Goal: Information Seeking & Learning: Learn about a topic

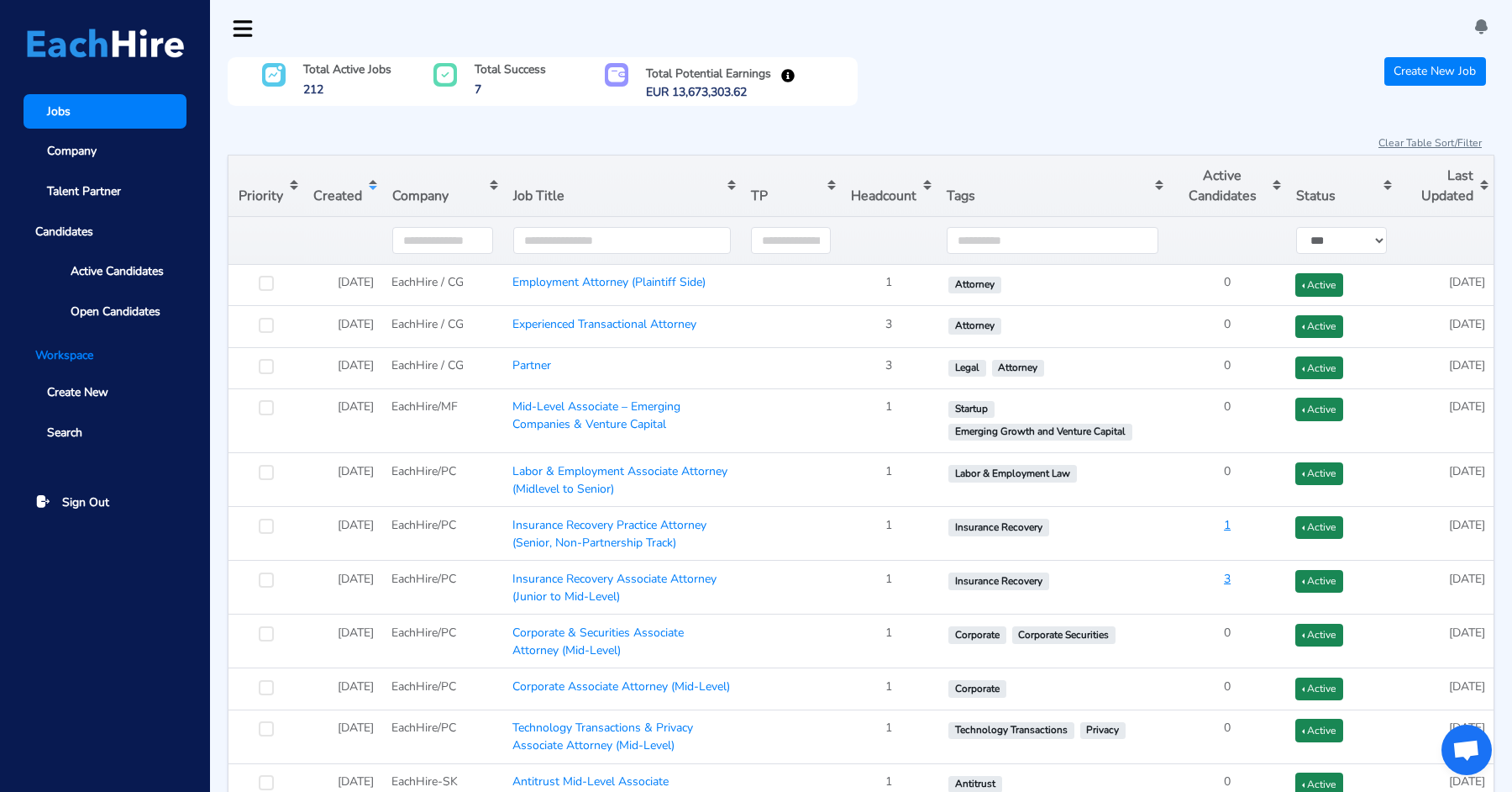
click at [334, 188] on button "Sort table by Created in descending order" at bounding box center [343, 186] width 79 height 60
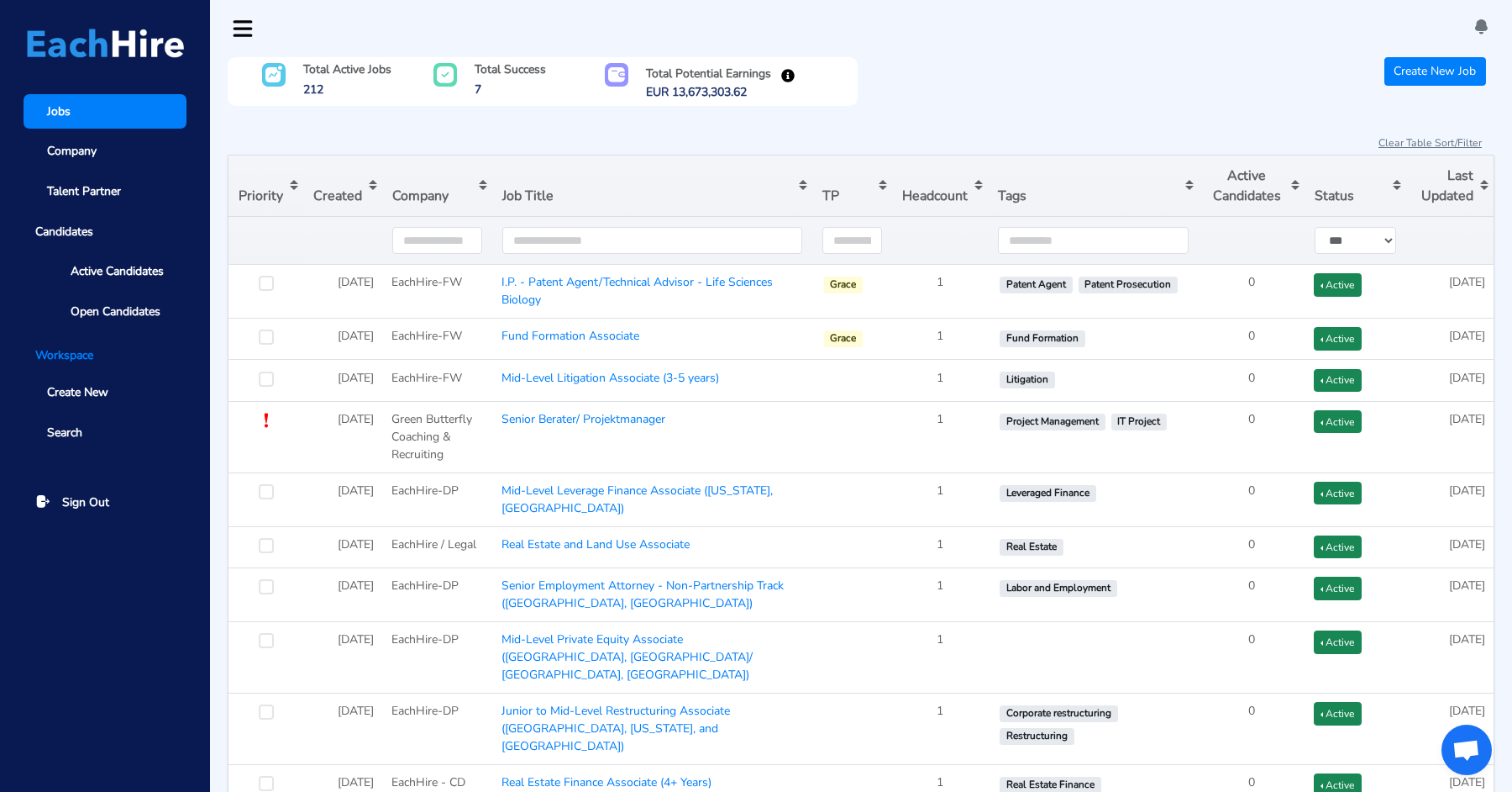
click at [334, 188] on button "Sort table by Created in descending order" at bounding box center [343, 186] width 79 height 60
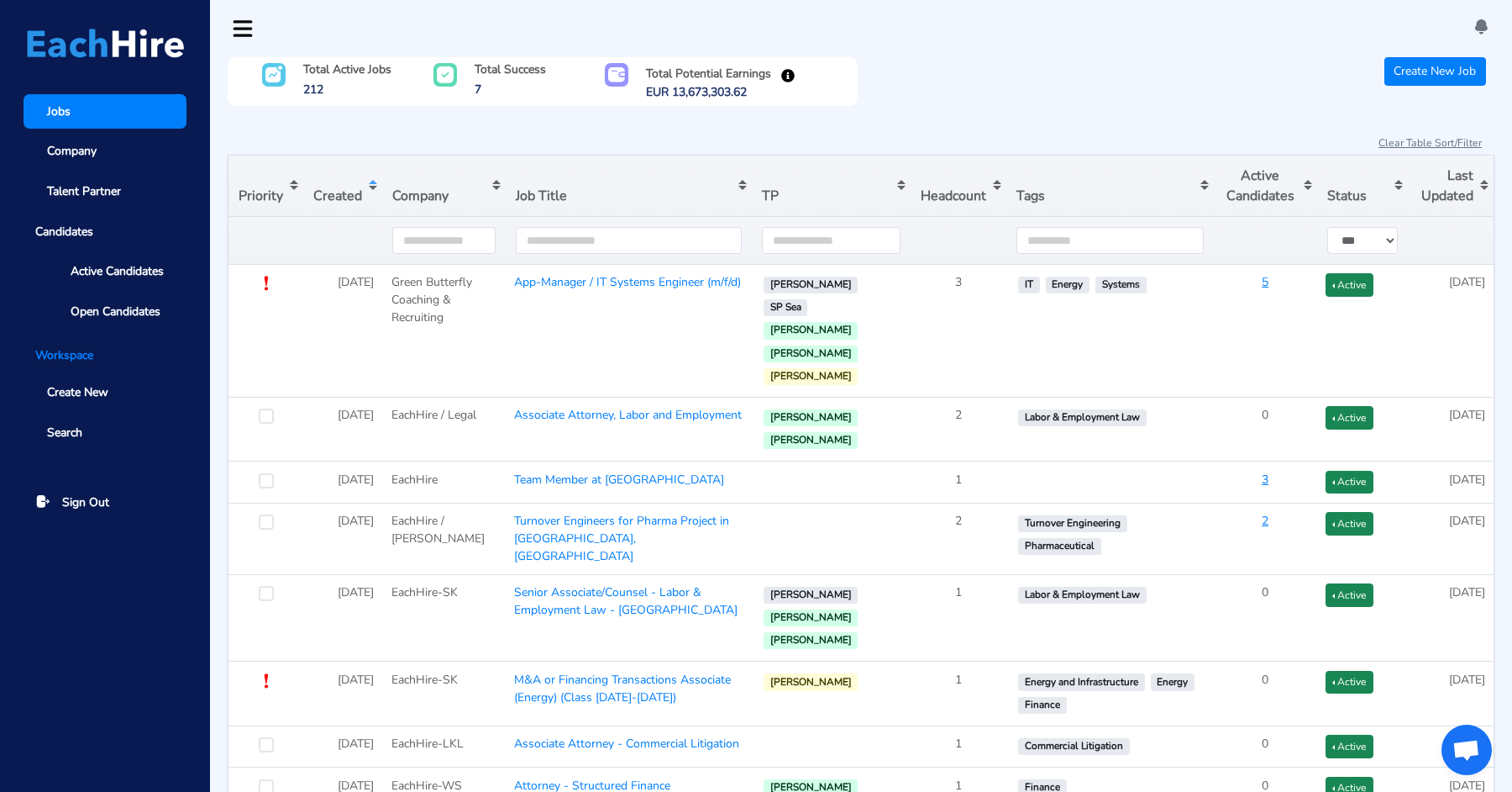
click at [334, 188] on button "Sort table by Created in ascending order" at bounding box center [343, 186] width 79 height 60
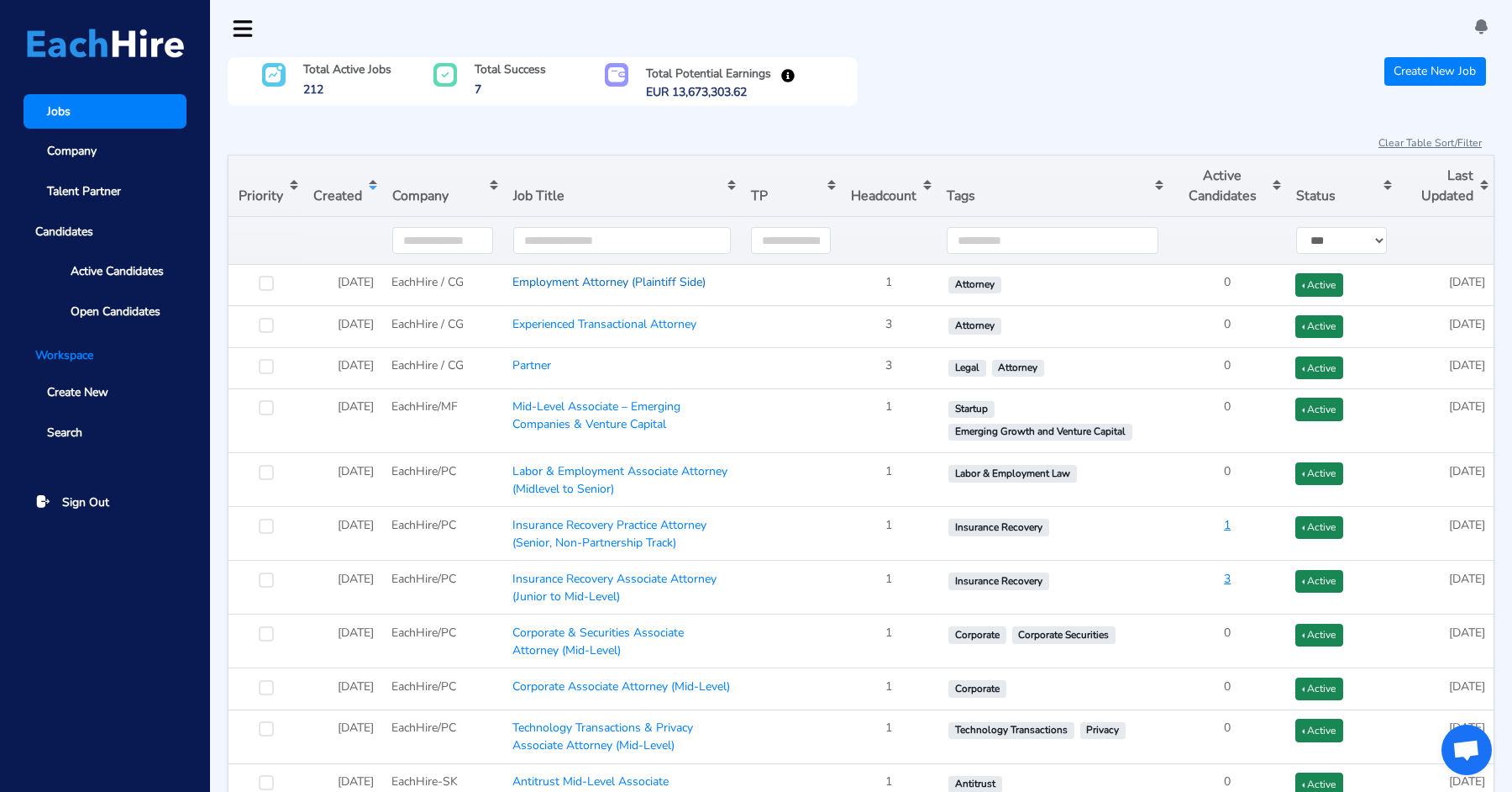
click at [621, 278] on link "Employment Attorney (Plaintiff Side)" at bounding box center [608, 281] width 193 height 16
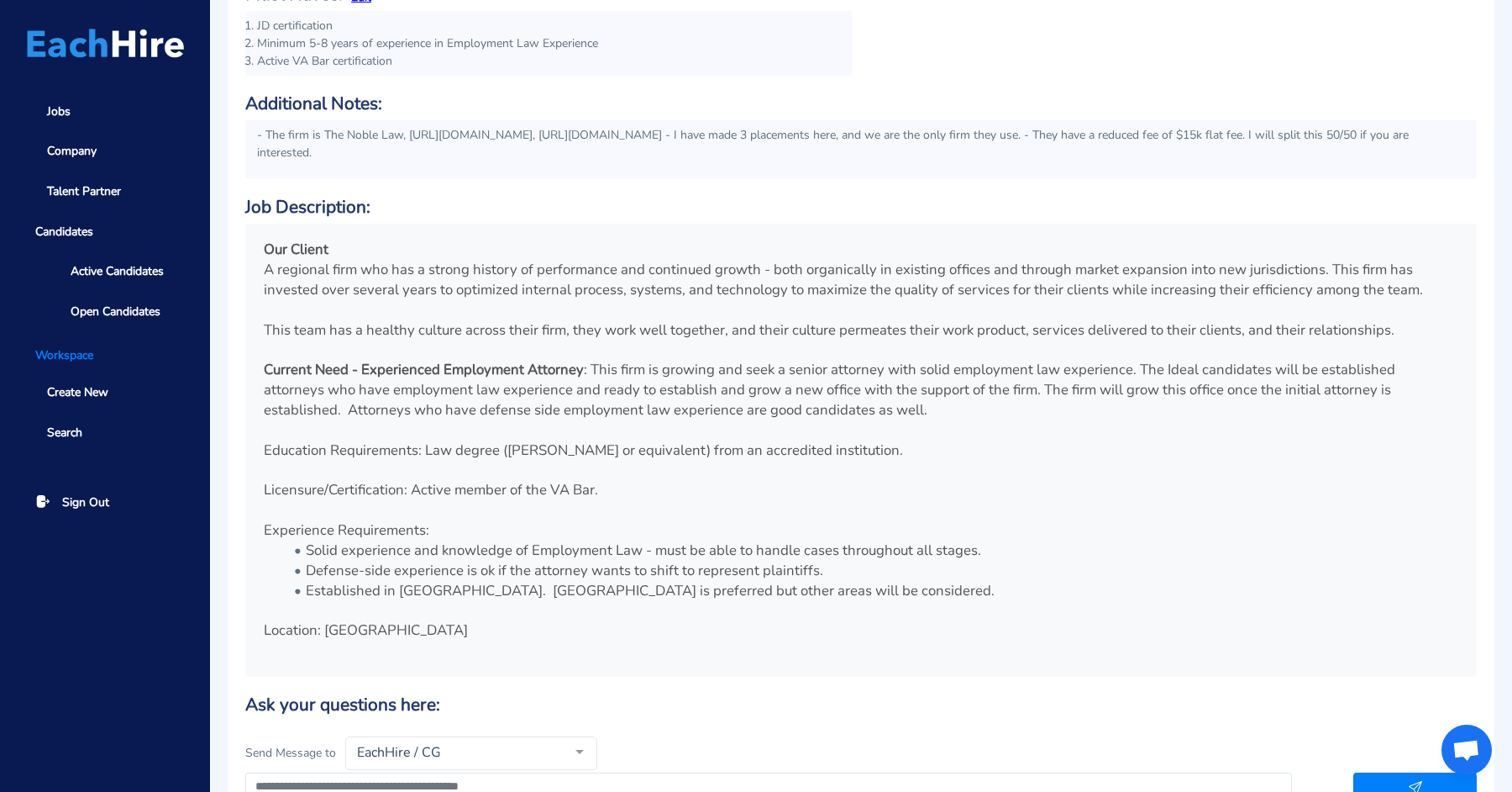
scroll to position [298, 0]
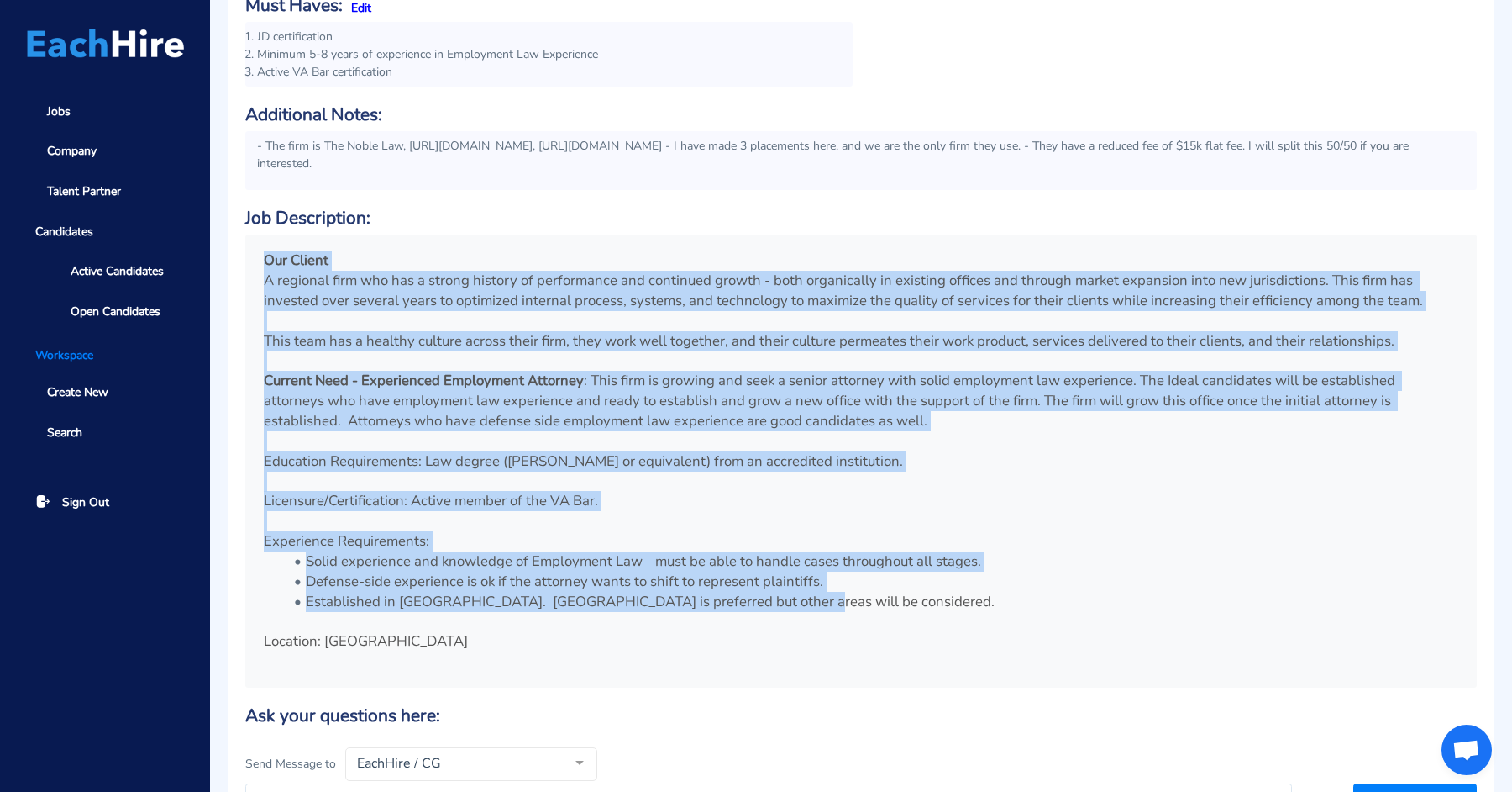
drag, startPoint x: 808, startPoint y: 606, endPoint x: 248, endPoint y: 237, distance: 670.6
click at [248, 237] on div "Our Client A regional firm who has a strong history of performance and continue…" at bounding box center [861, 461] width 1232 height 453
copy div "Our Client A regional firm who has a strong history of performance and continue…"
click at [553, 177] on div "- The firm is The Noble Law, [URL][DOMAIN_NAME], [URL][DOMAIN_NAME] - I have ma…" at bounding box center [861, 160] width 1232 height 59
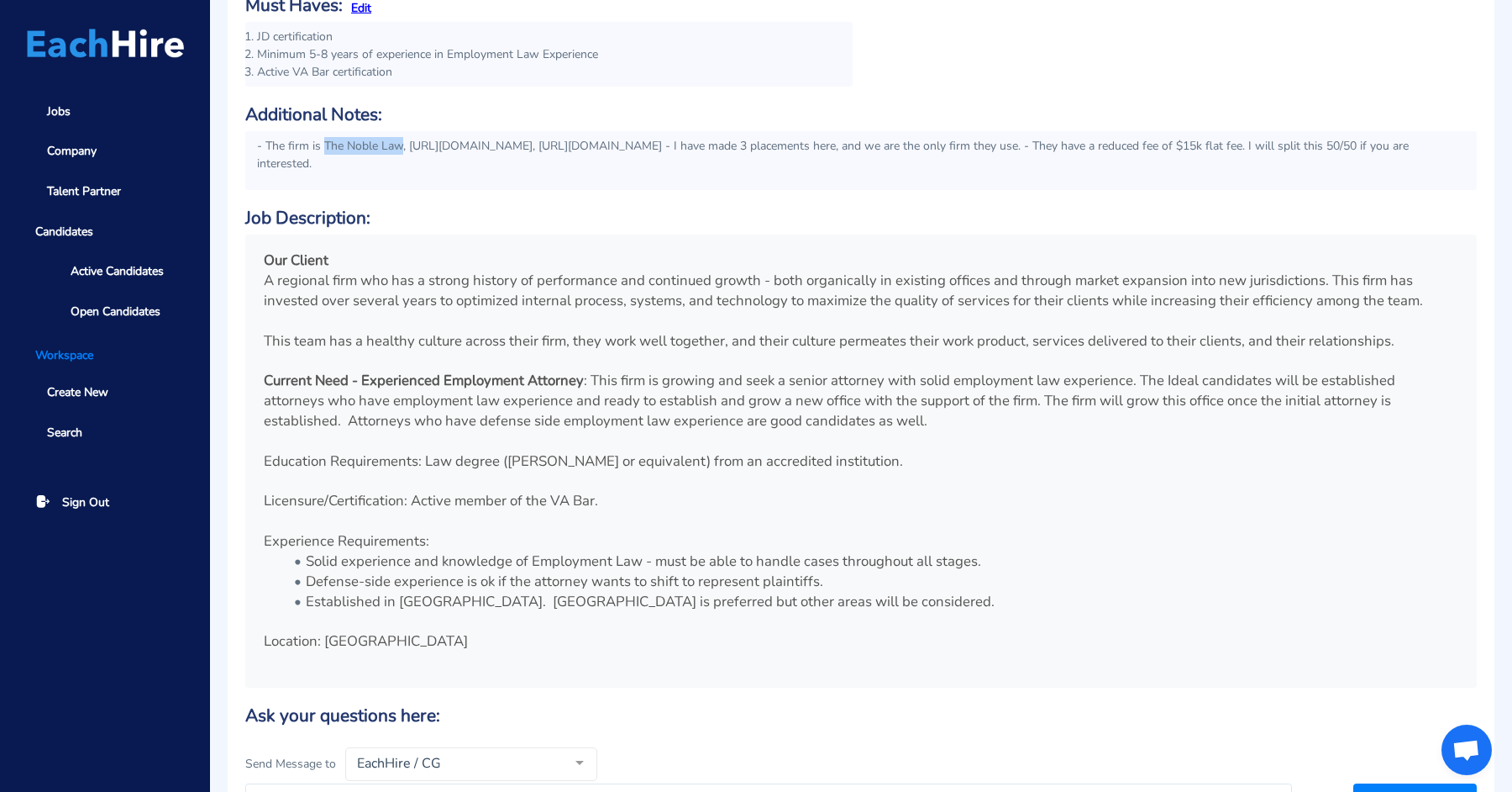
drag, startPoint x: 323, startPoint y: 141, endPoint x: 401, endPoint y: 143, distance: 78.0
click at [401, 143] on p "- The firm is The Noble Law, [URL][DOMAIN_NAME], [URL][DOMAIN_NAME] - I have ma…" at bounding box center [861, 154] width 1208 height 36
copy p "The Noble Law"
click at [520, 250] on p "Our Client" at bounding box center [861, 260] width 1195 height 20
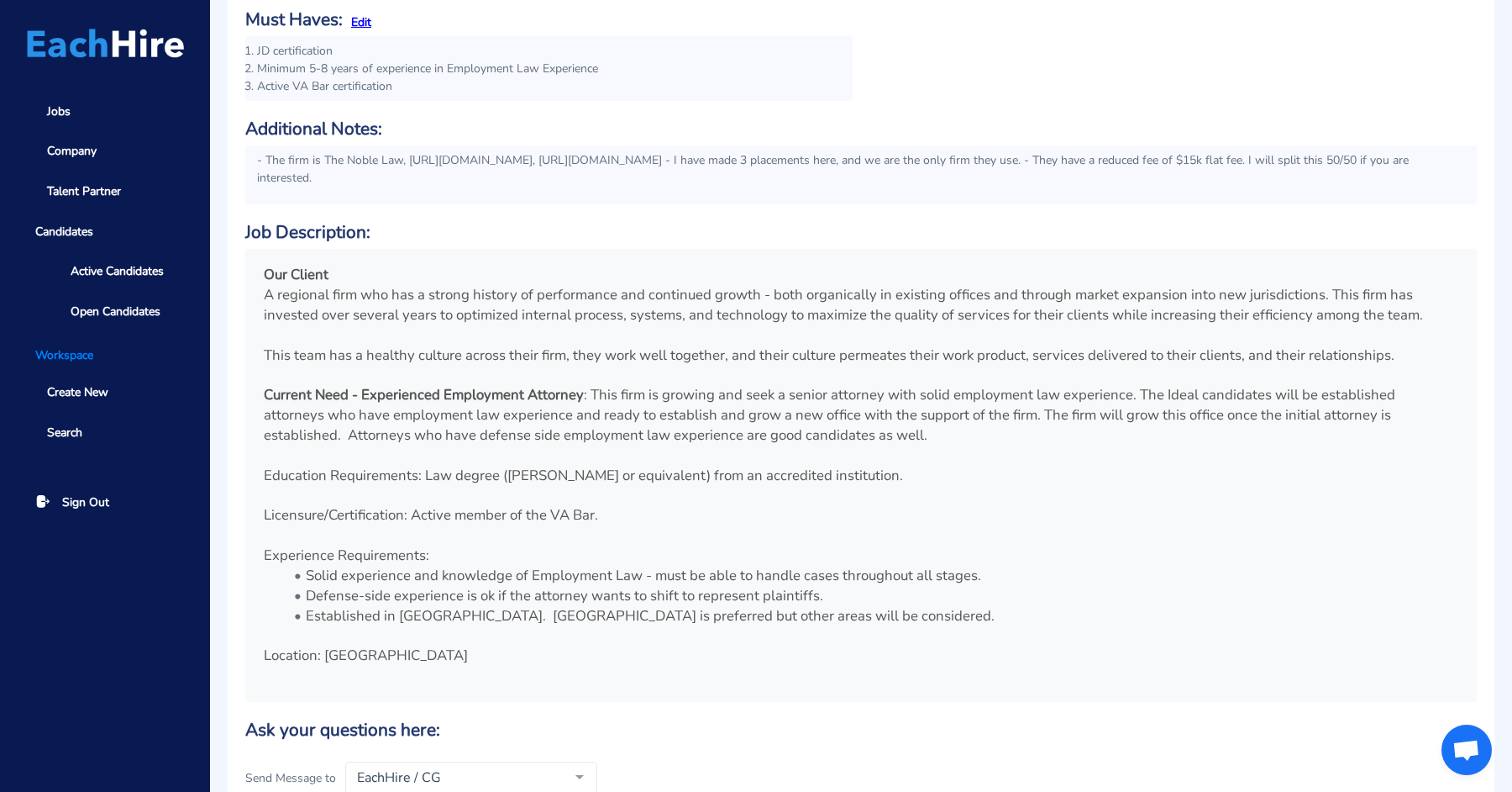
scroll to position [282, 0]
click at [1014, 348] on span "This team has a healthy culture across their firm, they work well together, and…" at bounding box center [829, 357] width 1131 height 19
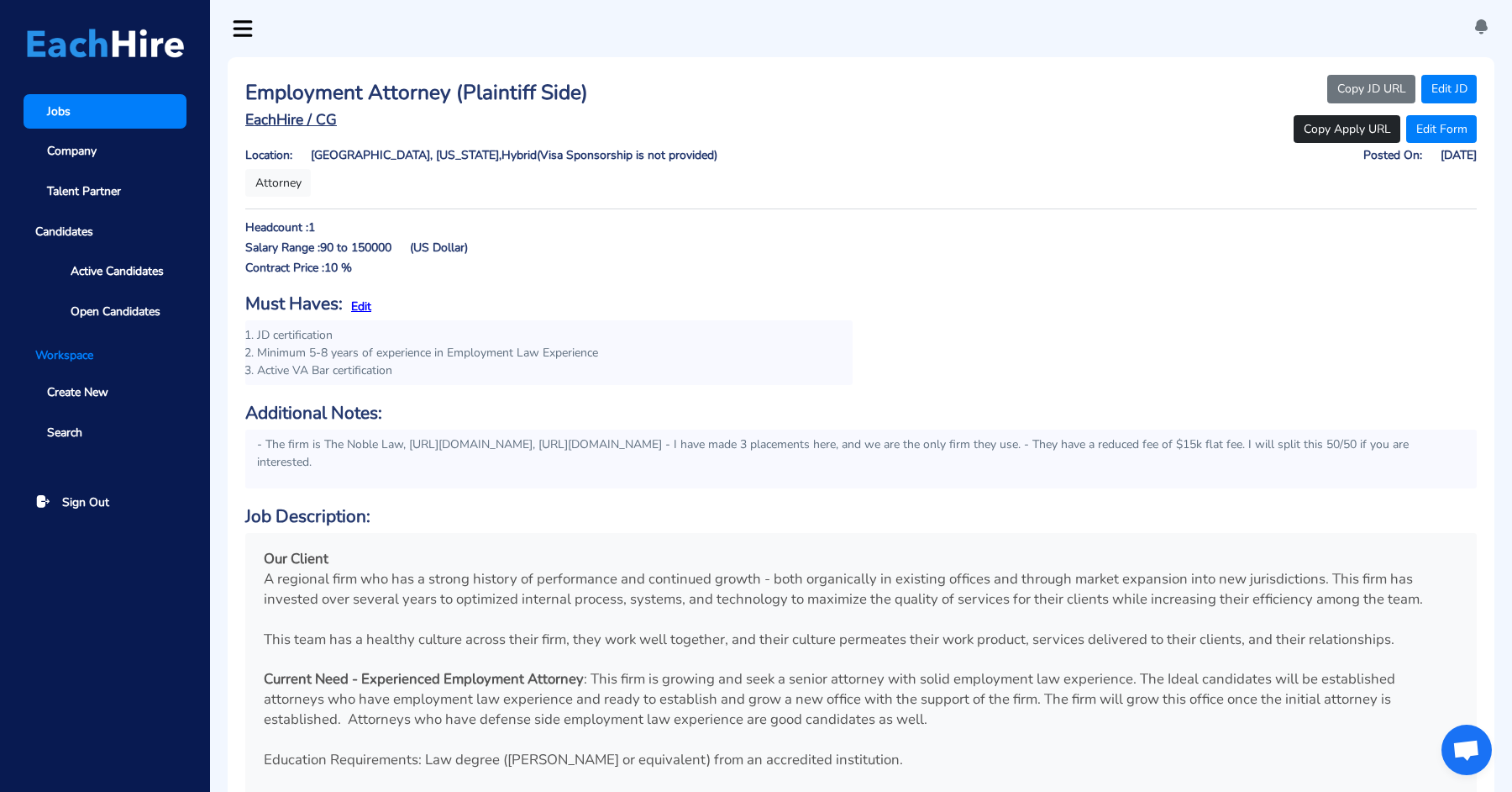
click at [97, 107] on link "Jobs" at bounding box center [105, 112] width 163 height 35
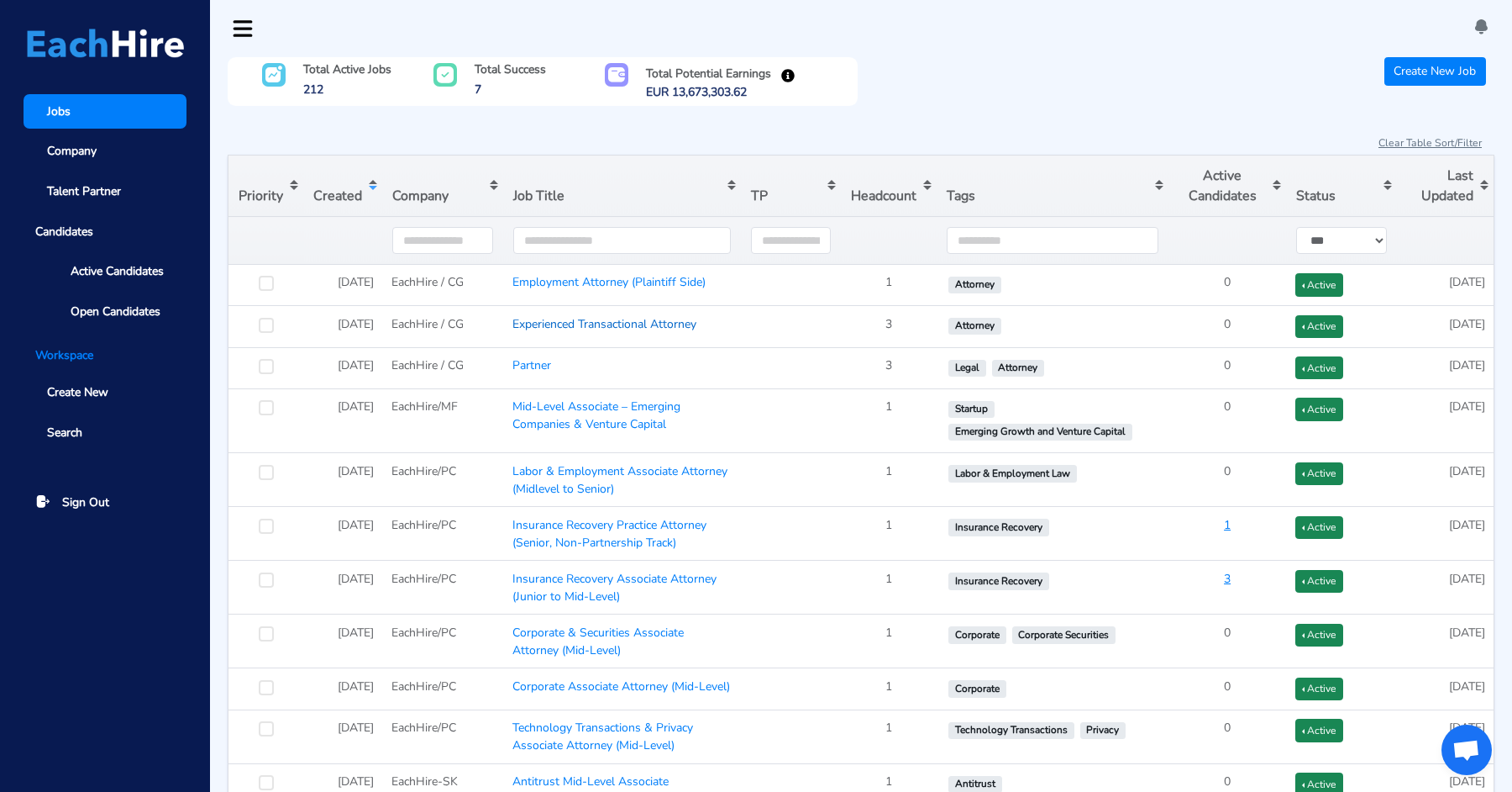
click at [551, 316] on link "Experienced Transactional Attorney" at bounding box center [604, 324] width 184 height 16
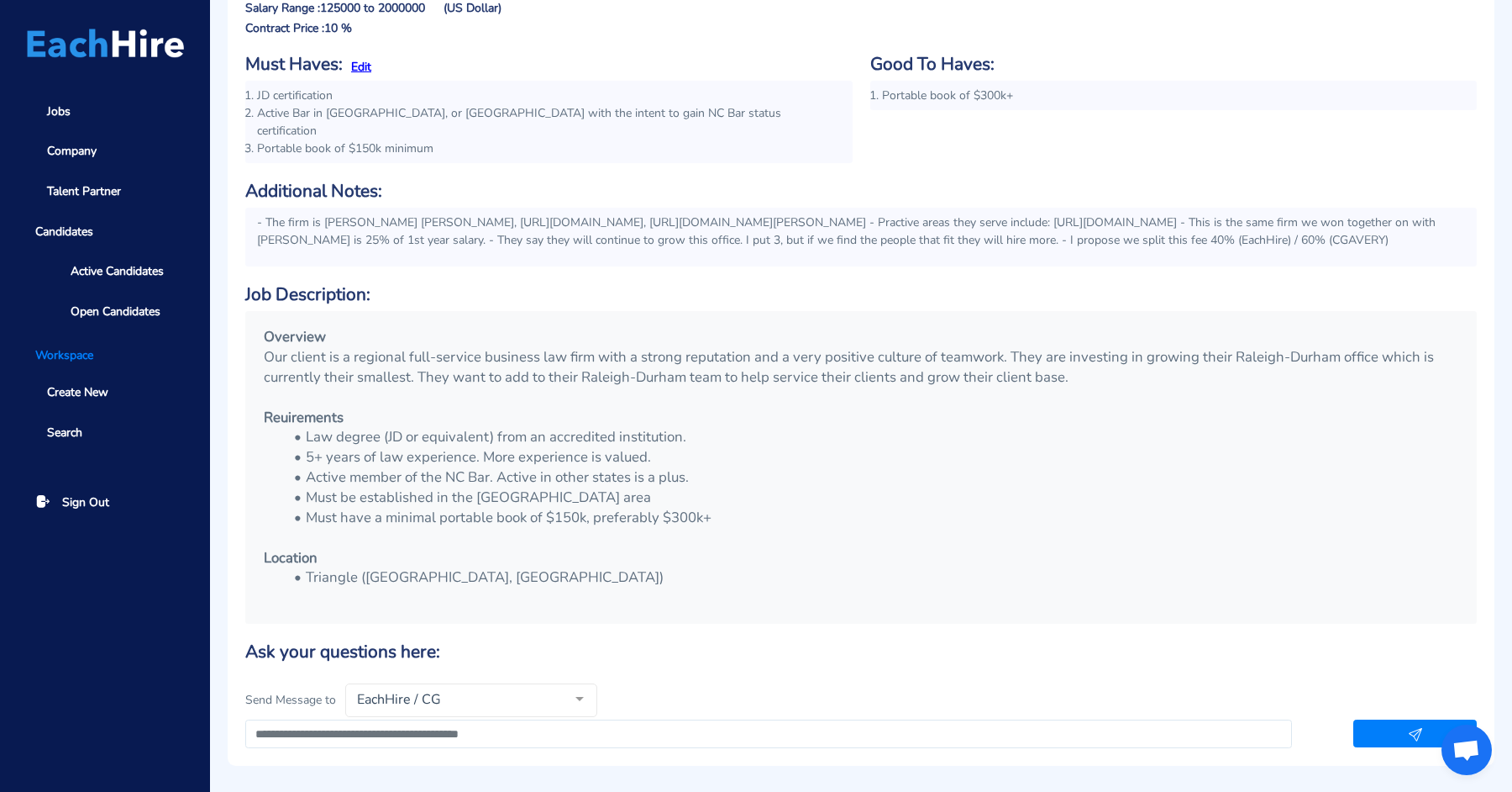
scroll to position [249, 0]
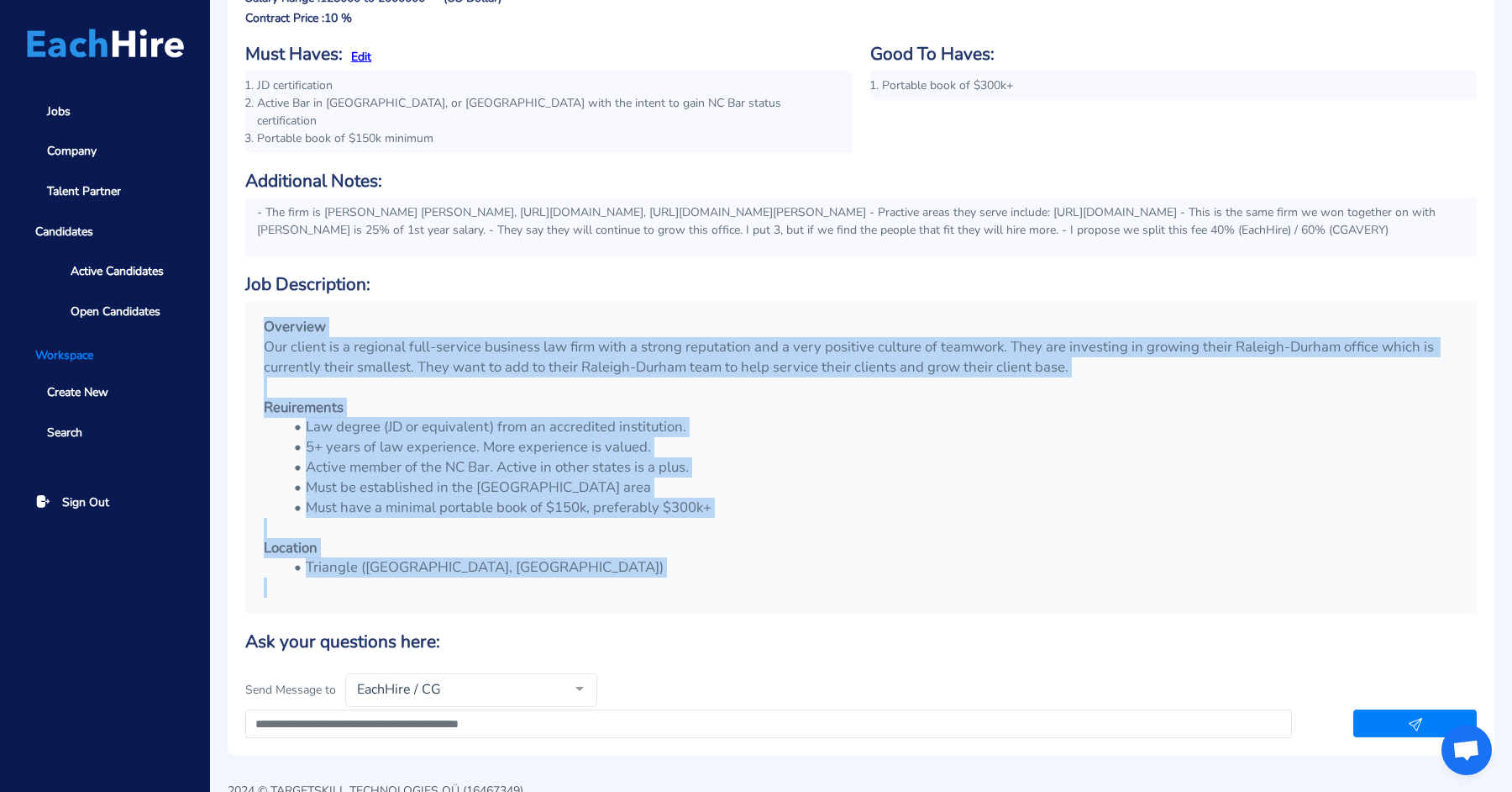
drag, startPoint x: 263, startPoint y: 322, endPoint x: 590, endPoint y: 582, distance: 417.8
click at [590, 582] on div "Overview Our client is a regional full-service business law firm with a strong …" at bounding box center [860, 457] width 1220 height 301
copy div "Overview Our client is a regional full-service business law firm with a strong …"
click at [721, 390] on p at bounding box center [861, 388] width 1195 height 20
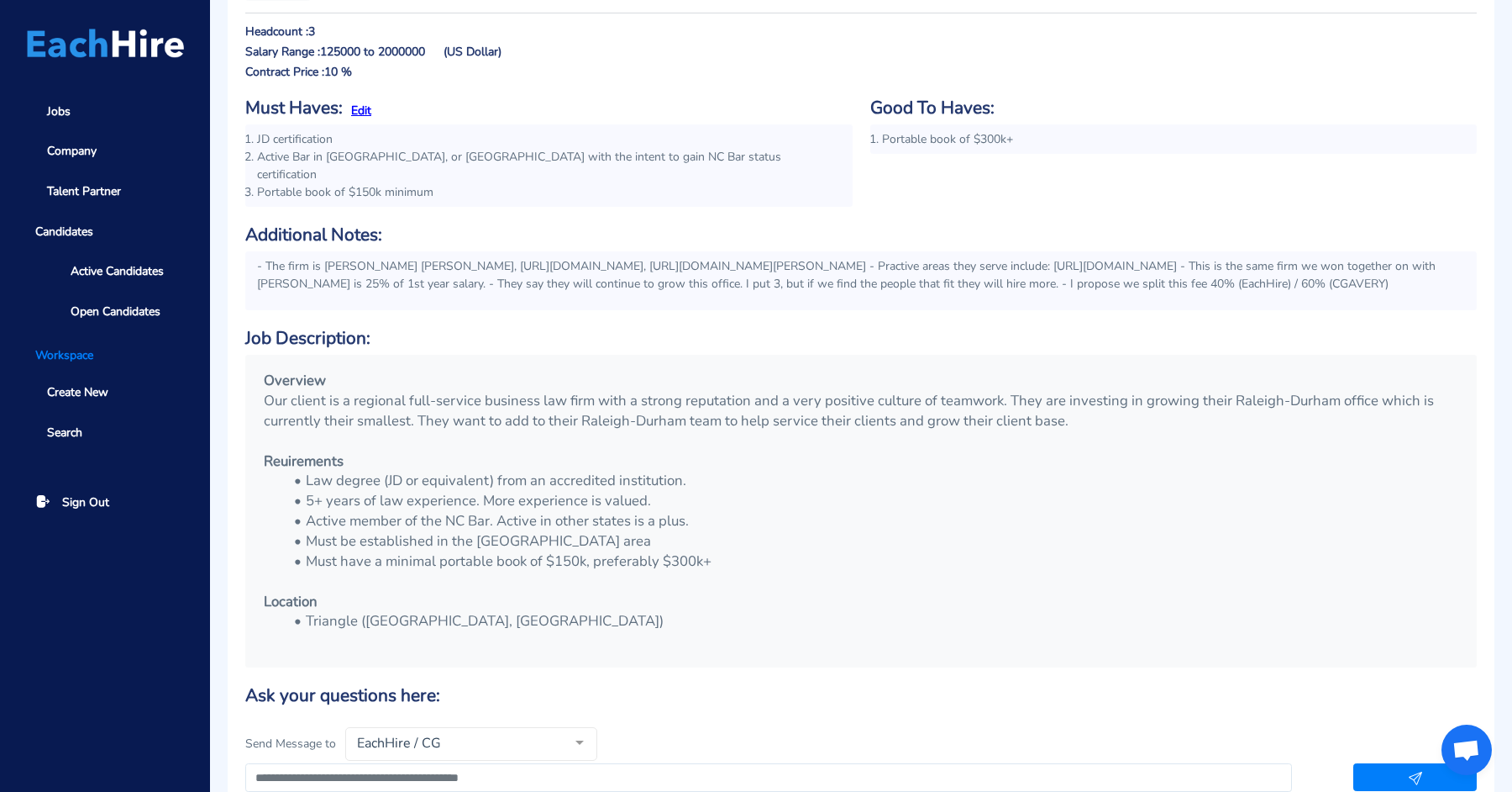
scroll to position [186, 0]
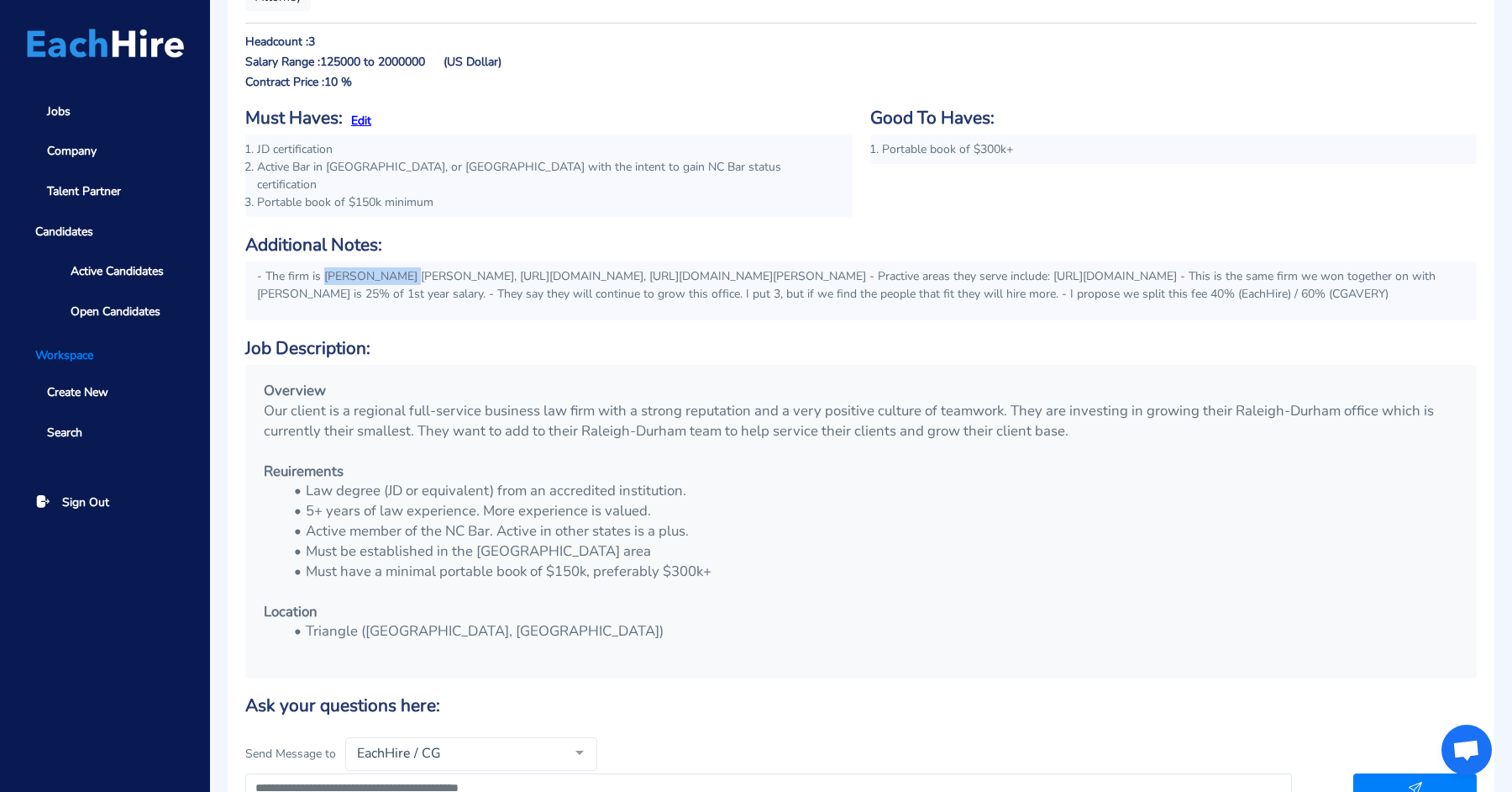
drag, startPoint x: 326, startPoint y: 258, endPoint x: 410, endPoint y: 254, distance: 84.1
click at [410, 268] on p "- The firm is [PERSON_NAME] [PERSON_NAME], [URL][DOMAIN_NAME], [URL][DOMAIN_NAM…" at bounding box center [861, 285] width 1208 height 36
copy p "[PERSON_NAME] [PERSON_NAME]"
click at [558, 348] on h6 "Job Description:" at bounding box center [861, 348] width 1232 height 21
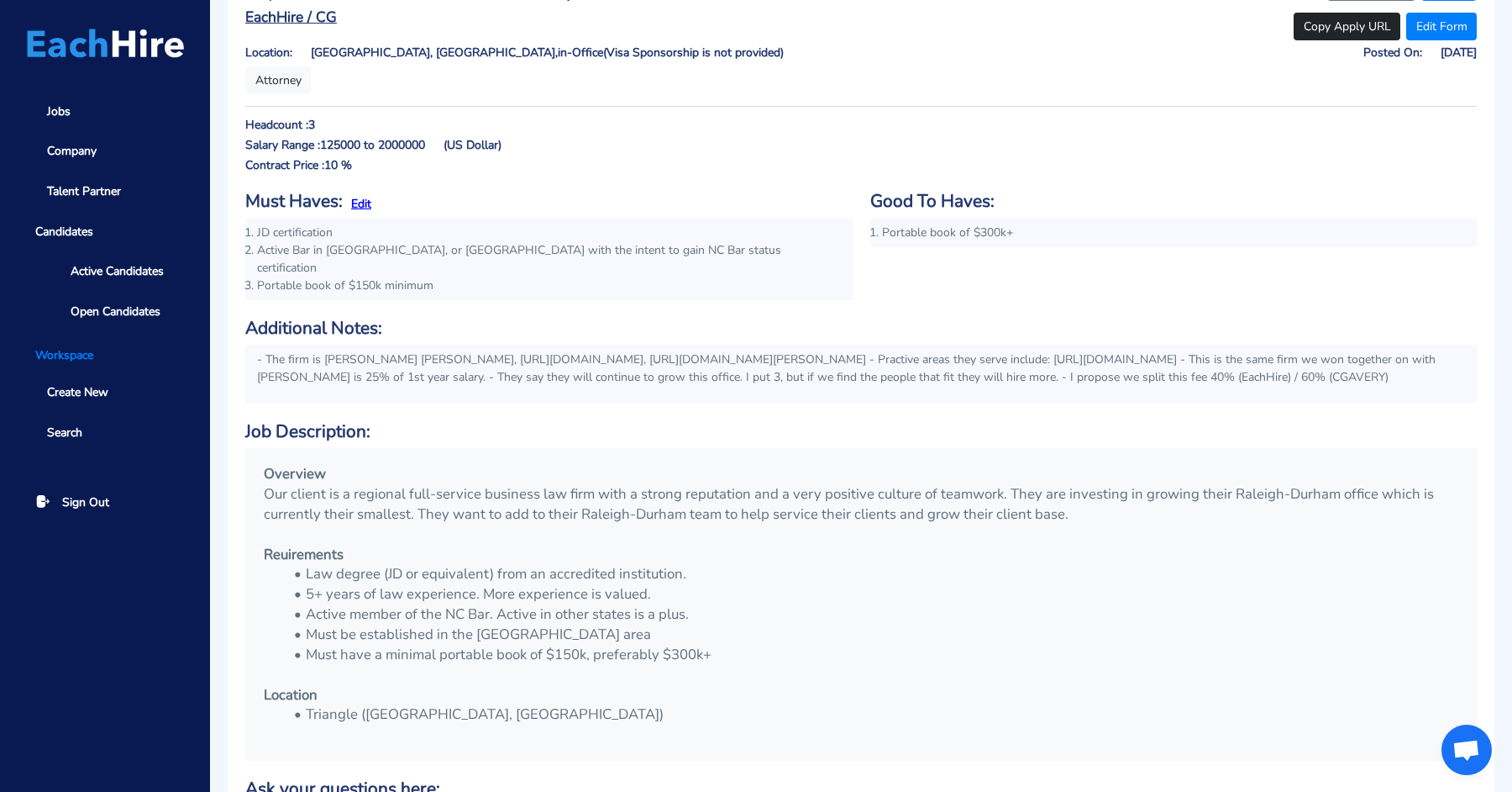
scroll to position [0, 0]
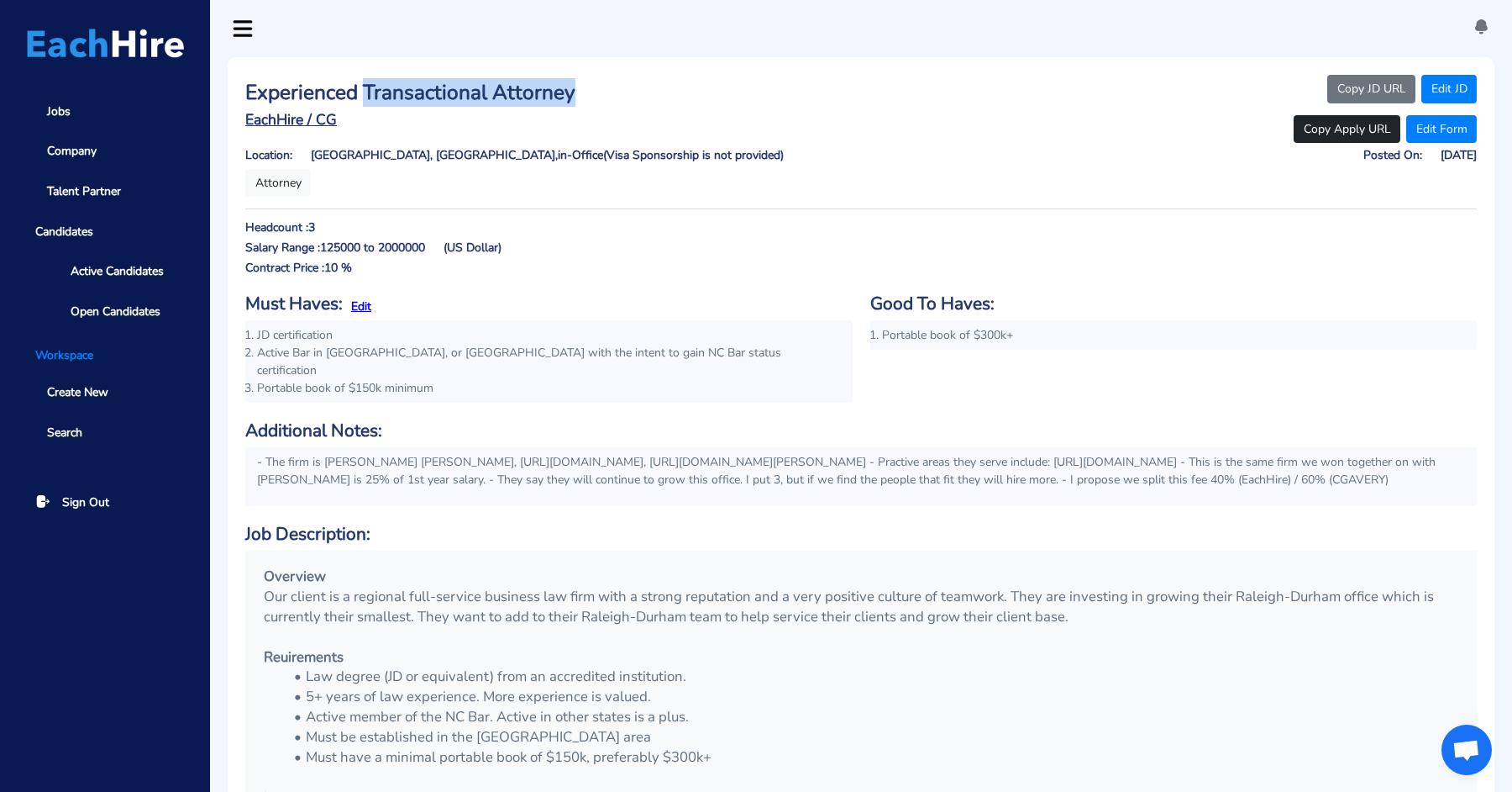
drag, startPoint x: 579, startPoint y: 88, endPoint x: 366, endPoint y: 93, distance: 213.1
click at [366, 92] on h3 "Experienced Transactional Attorney" at bounding box center [549, 93] width 608 height 25
copy h3 "Transactional Attorney"
click at [652, 420] on h6 "Additional Notes:" at bounding box center [861, 430] width 1232 height 21
